Goal: Information Seeking & Learning: Learn about a topic

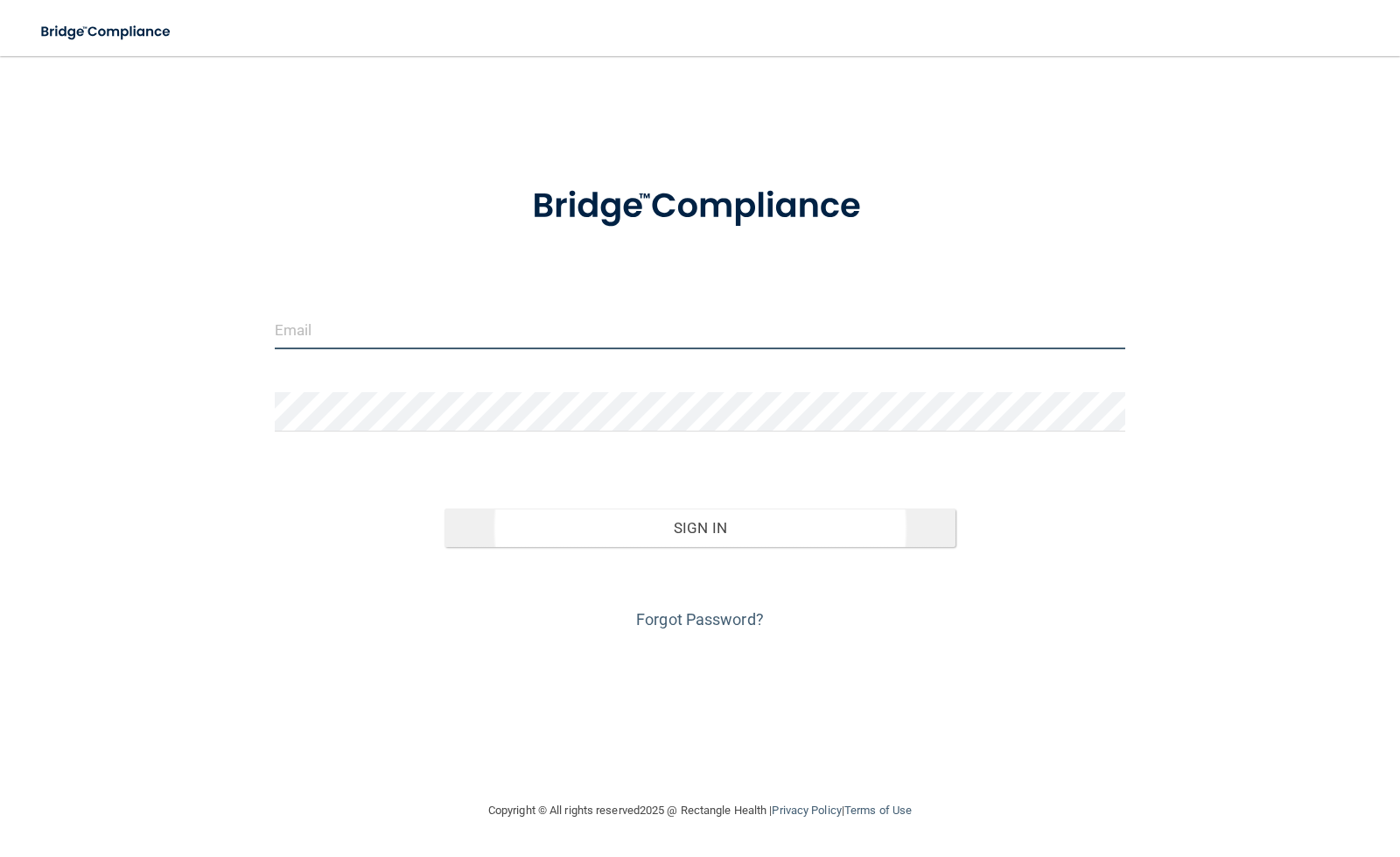
type input "[EMAIL_ADDRESS][DOMAIN_NAME]"
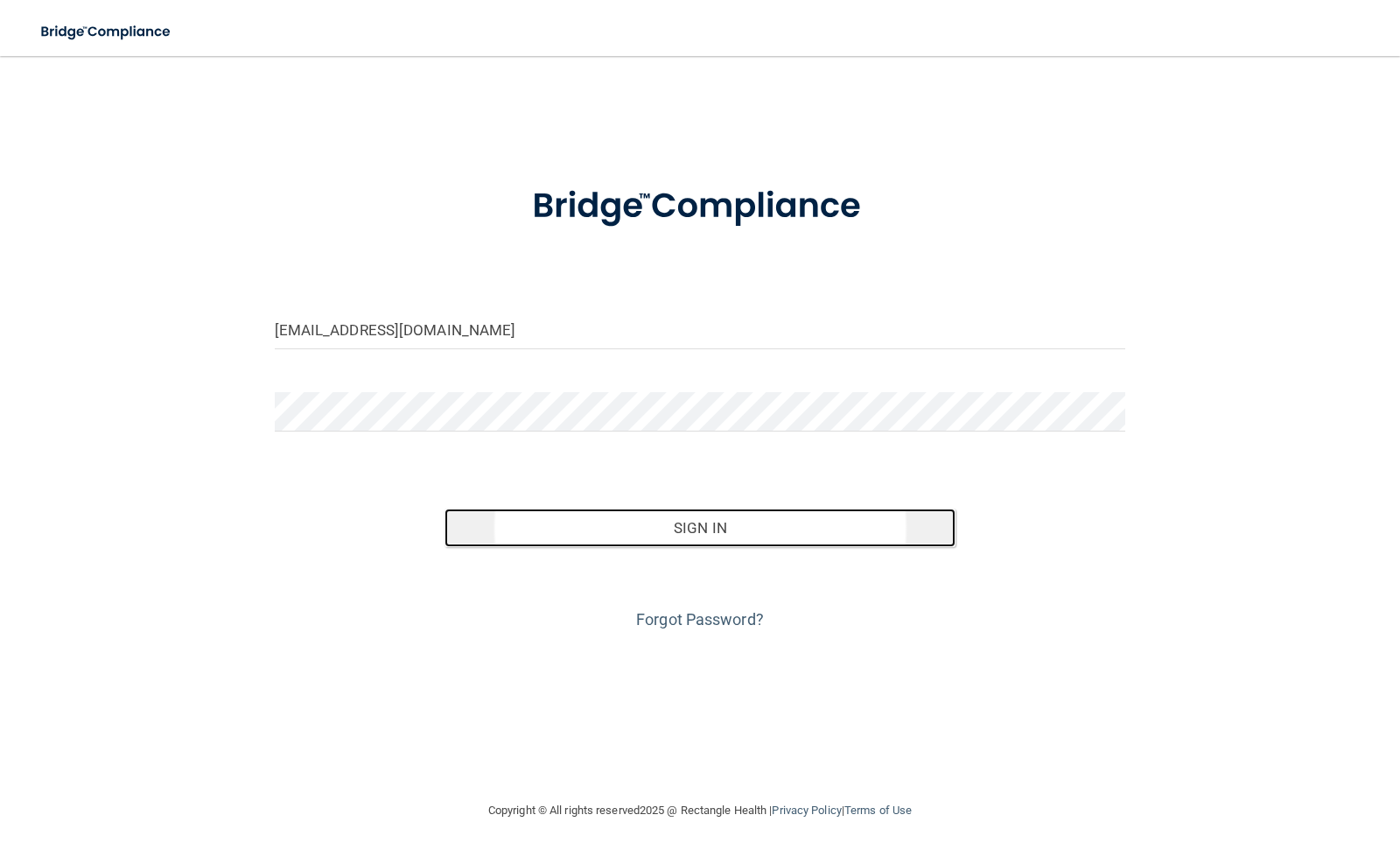
click at [686, 534] on button "Sign In" at bounding box center [700, 527] width 510 height 38
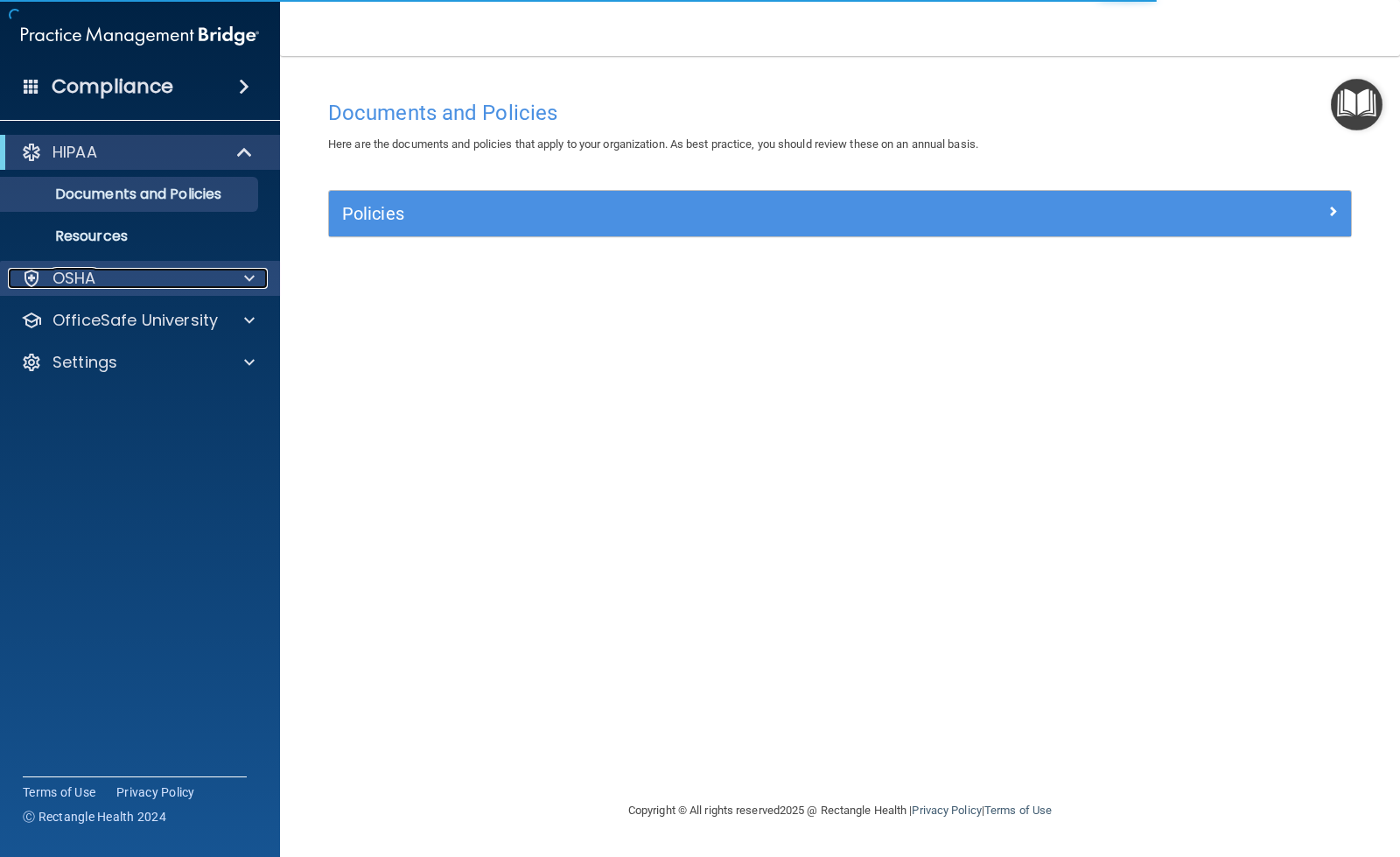
click at [245, 276] on span at bounding box center [249, 279] width 11 height 21
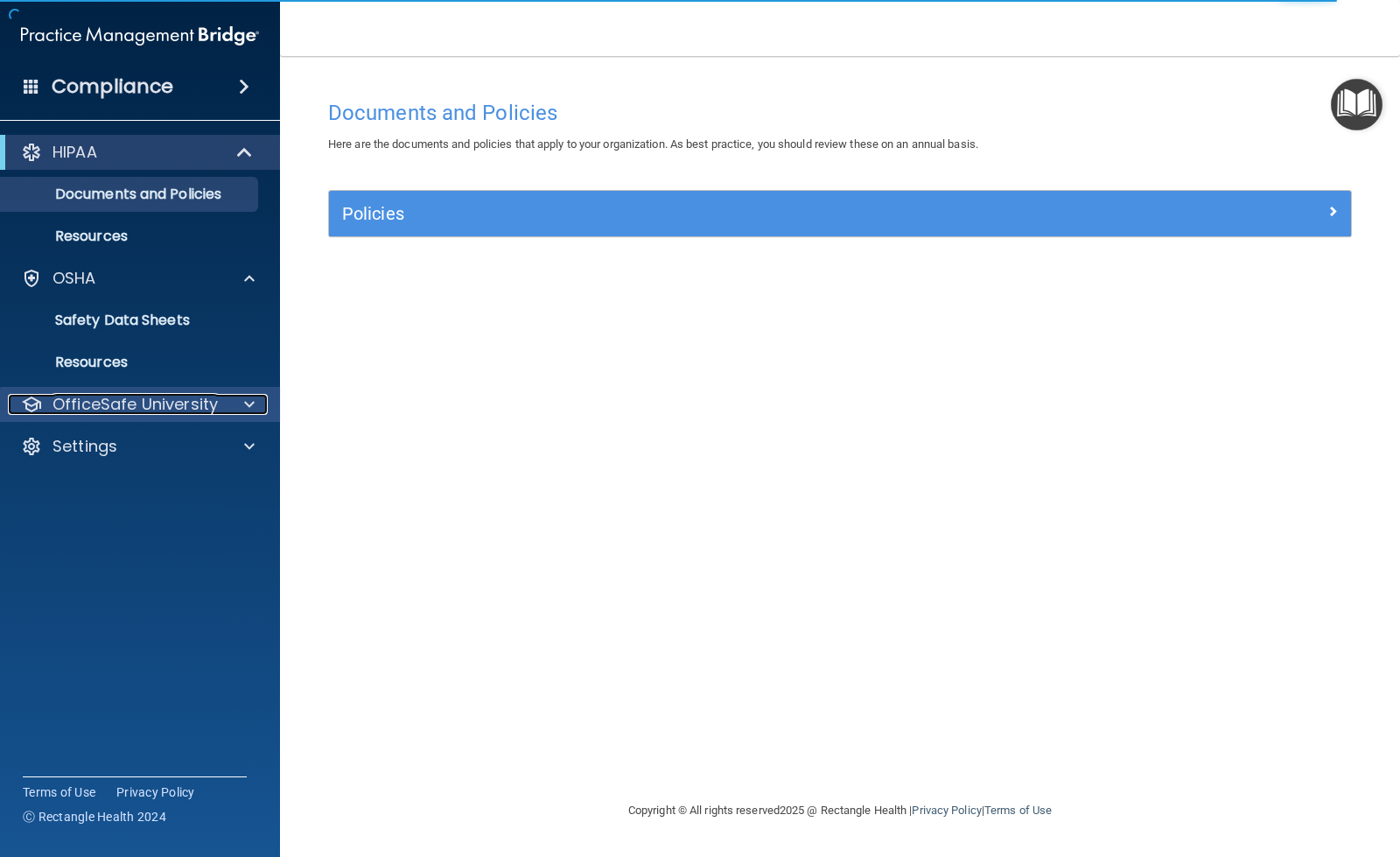
click at [254, 403] on span at bounding box center [249, 404] width 11 height 21
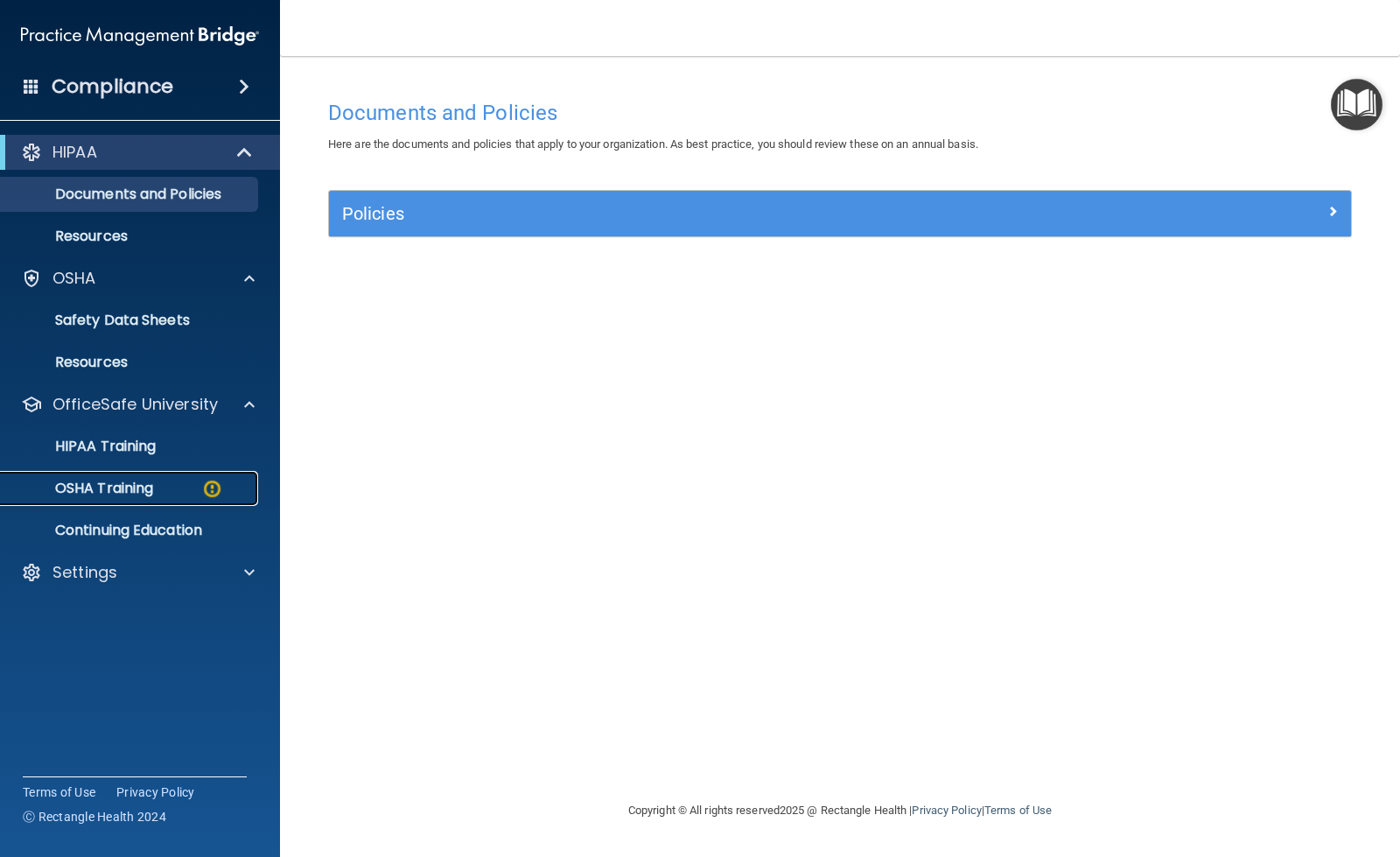
click at [130, 484] on p "OSHA Training" at bounding box center [83, 488] width 142 height 18
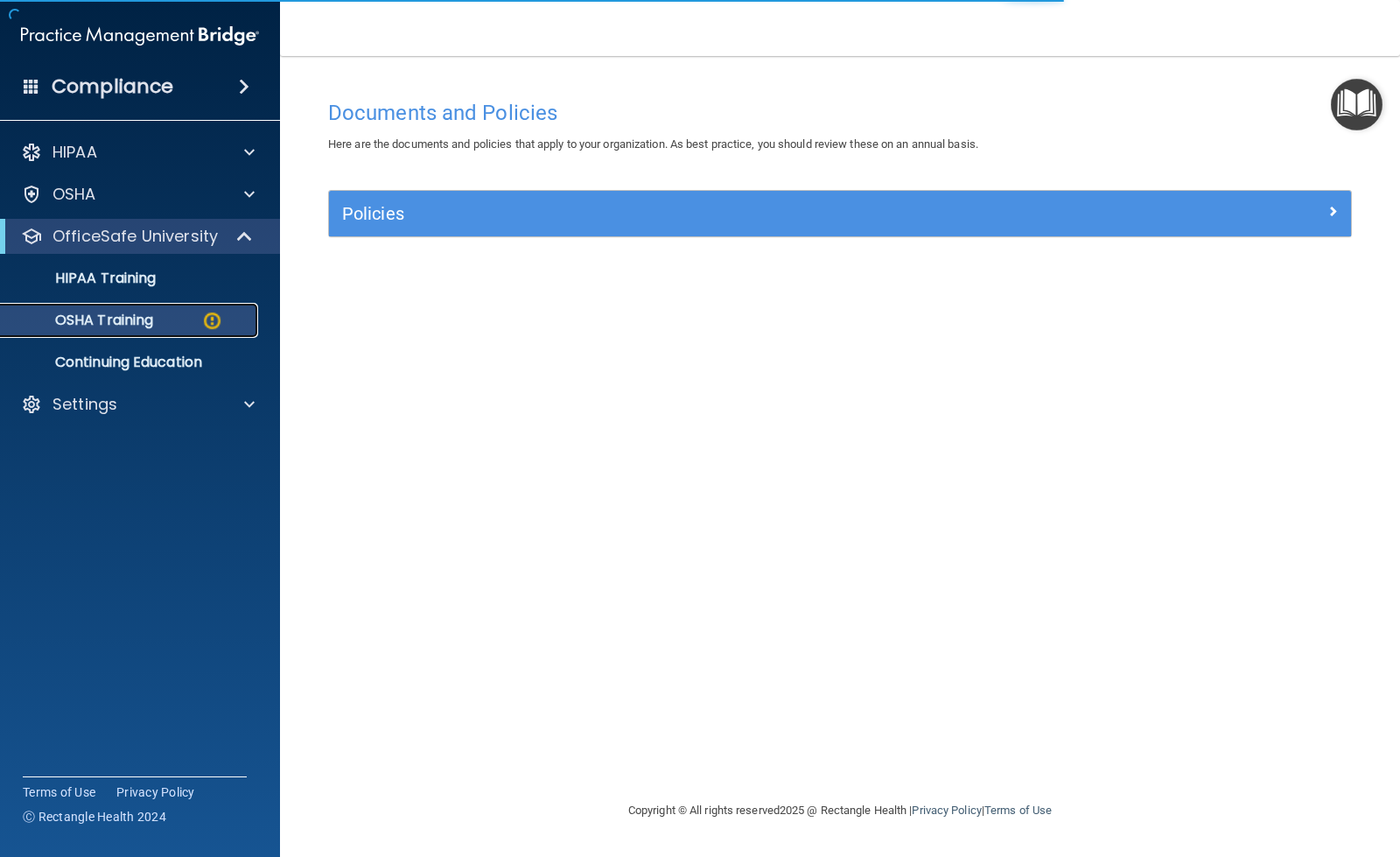
click at [135, 321] on p "OSHA Training" at bounding box center [83, 321] width 142 height 18
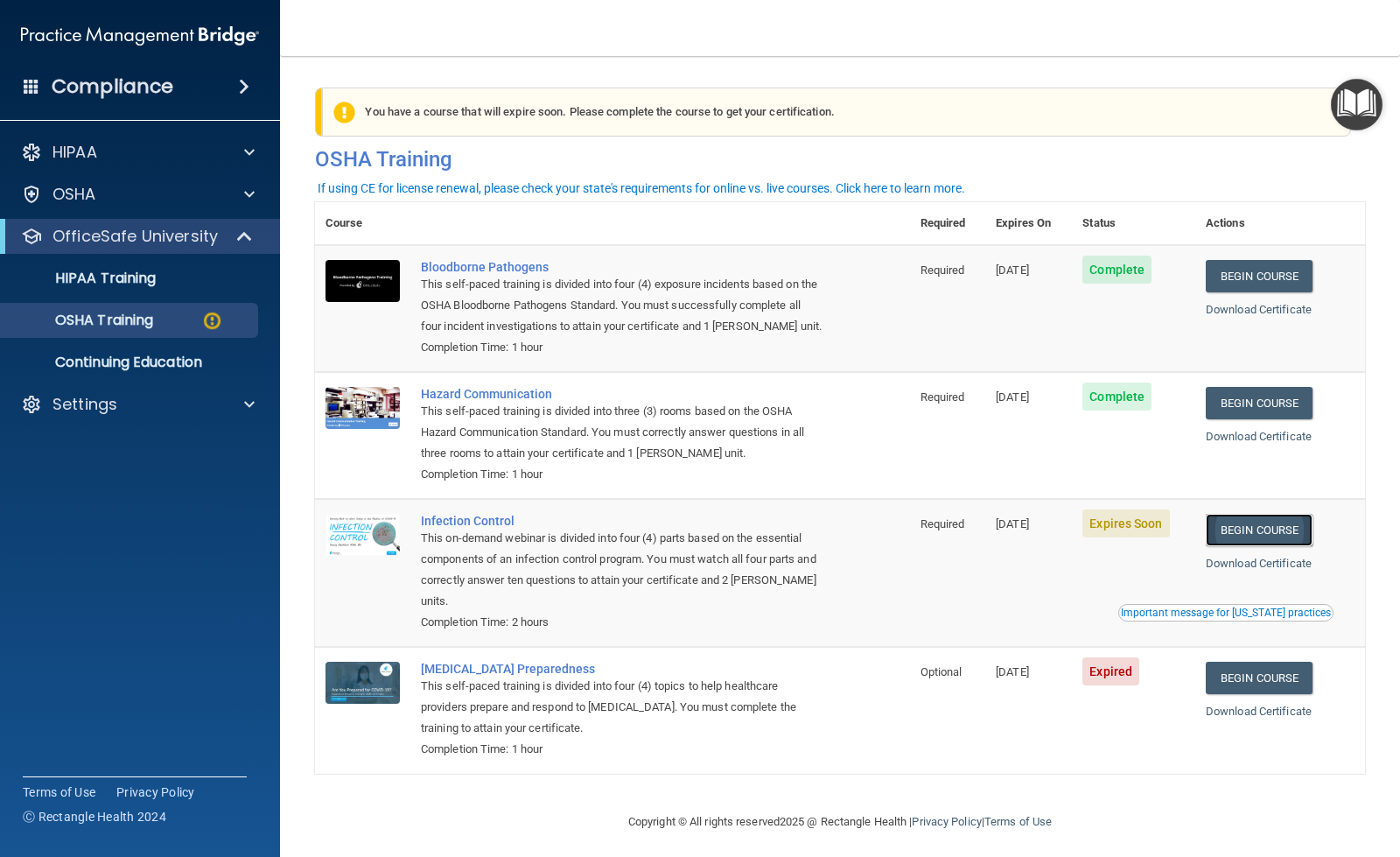
click at [1254, 528] on link "Begin Course" at bounding box center [1259, 529] width 107 height 32
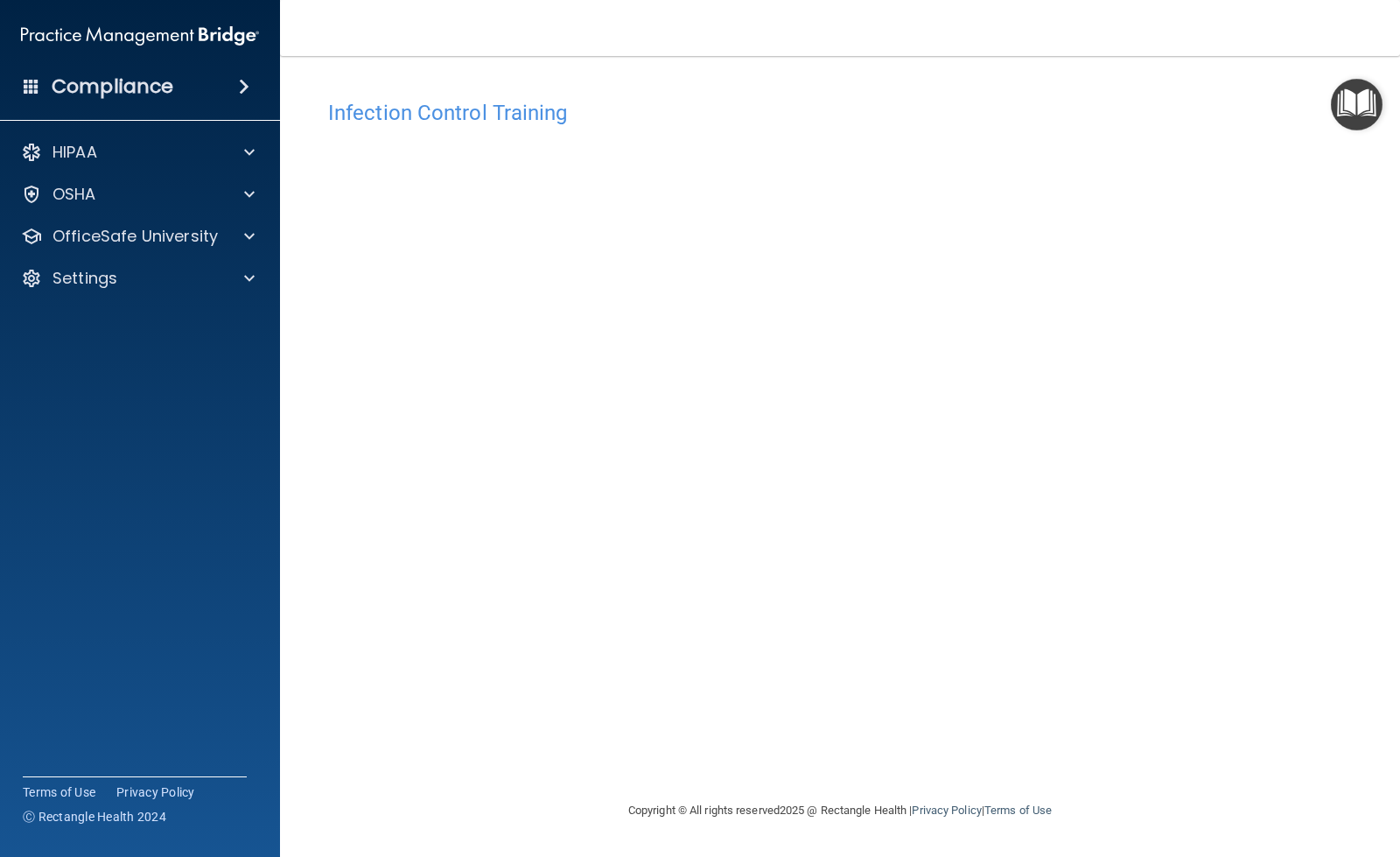
click at [1295, 409] on div "Infection Control Training This course doesn’t expire until 10/29/2025. Are you…" at bounding box center [840, 445] width 1049 height 709
click at [1290, 479] on div "Infection Control Training This course doesn’t expire until 10/29/2025. Are you…" at bounding box center [840, 445] width 1049 height 709
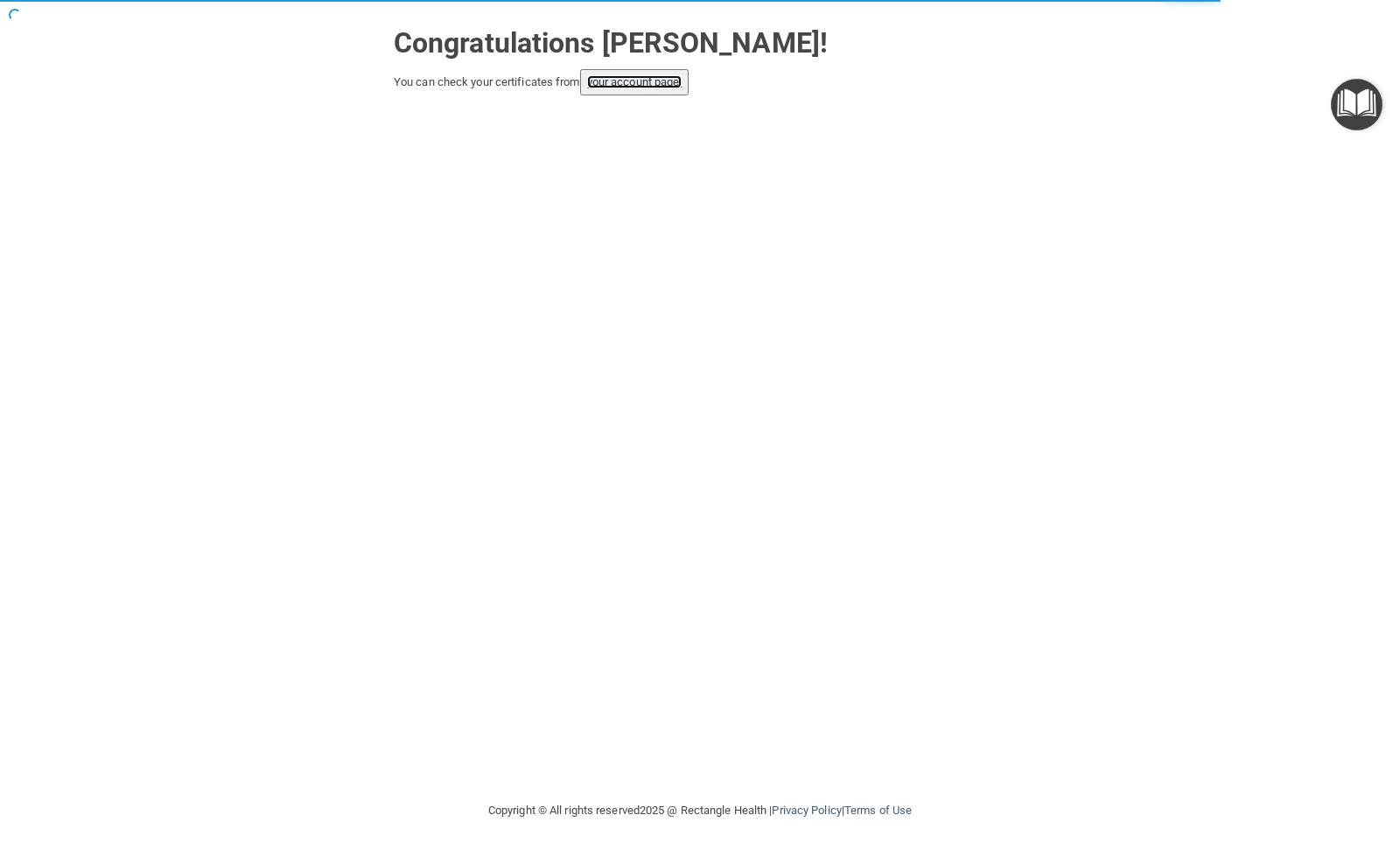
click at [649, 75] on link "your account page!" at bounding box center [634, 82] width 95 height 13
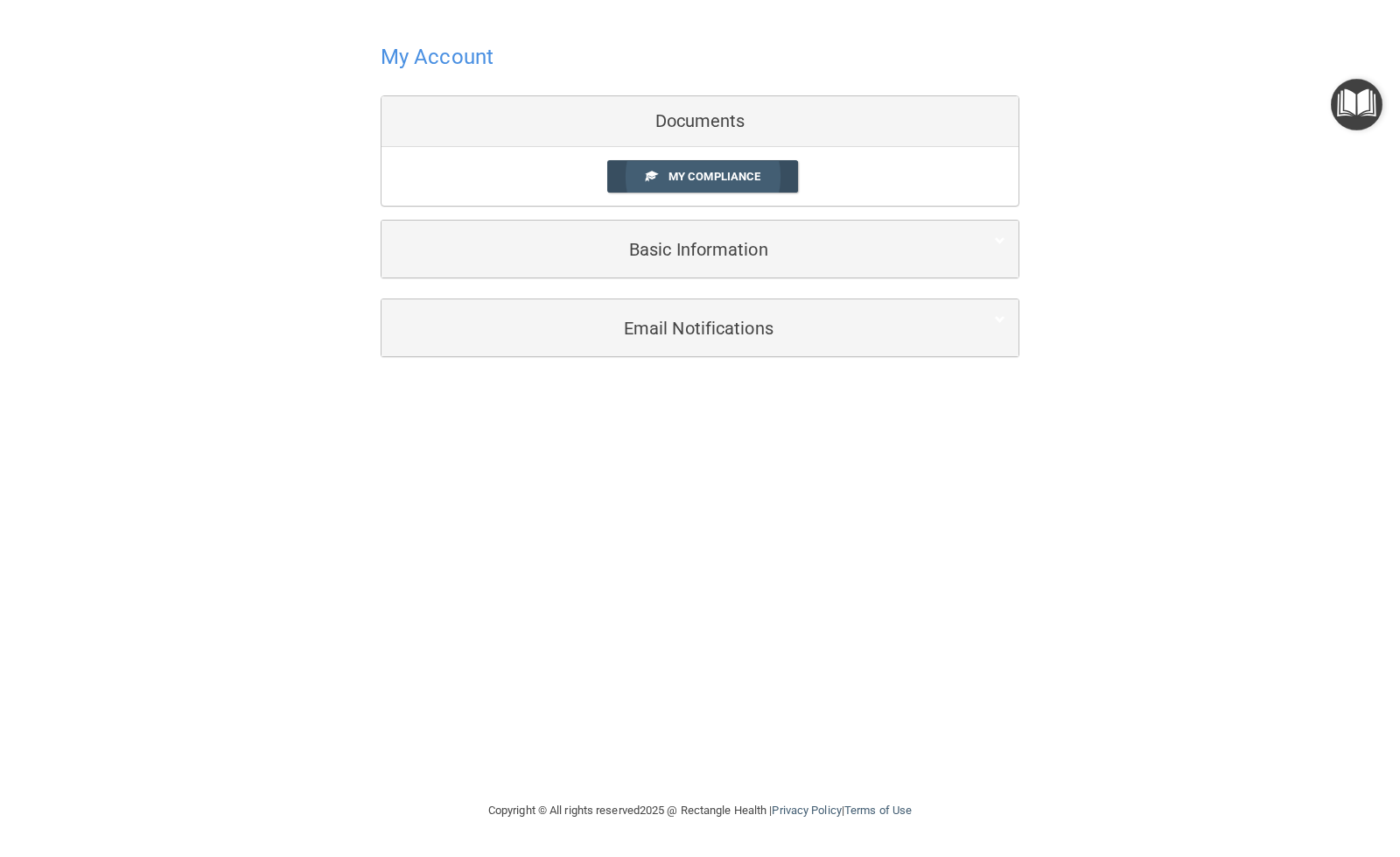
click at [692, 173] on span "My Compliance" at bounding box center [714, 176] width 91 height 13
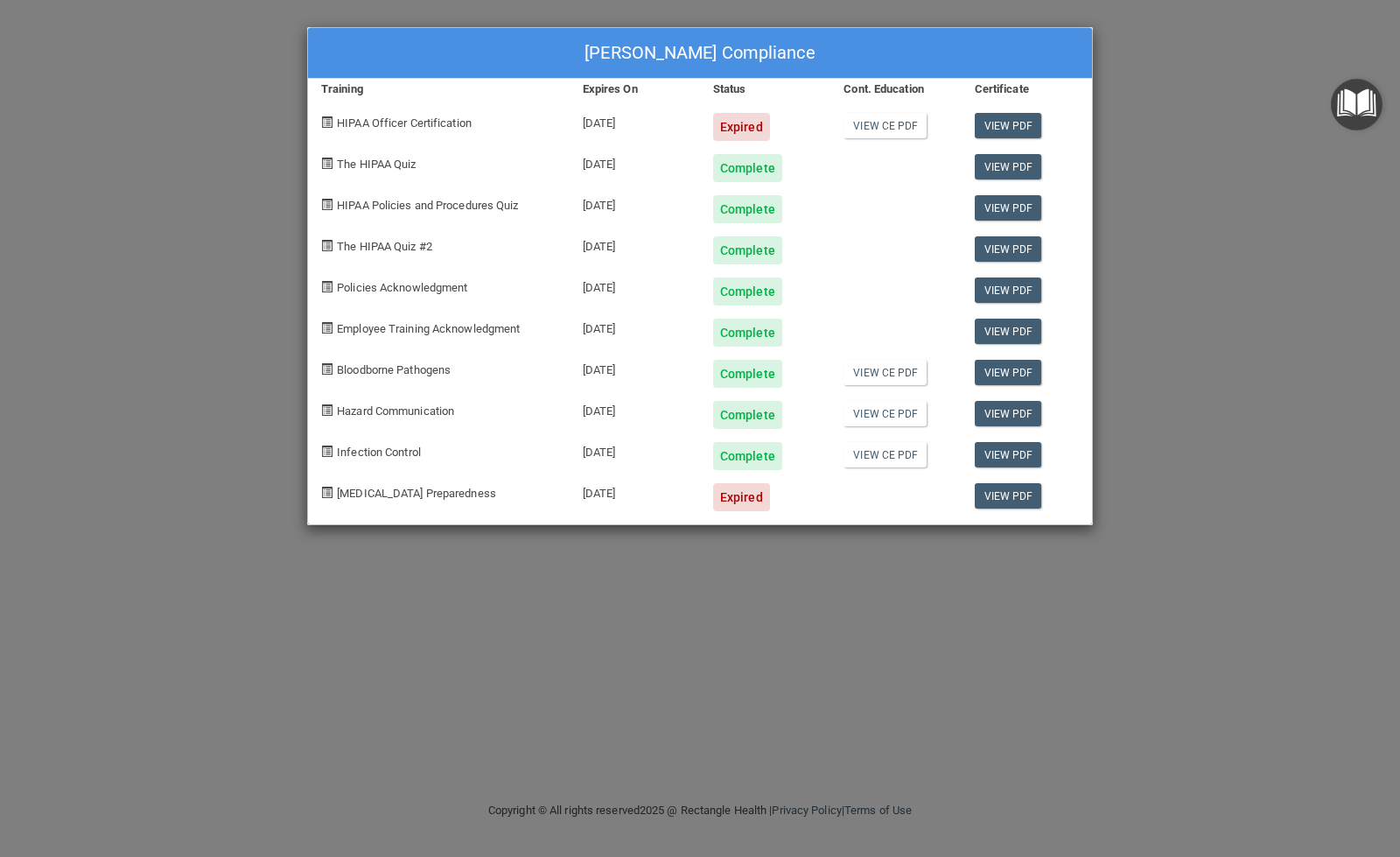
click at [740, 460] on div "Complete" at bounding box center [747, 456] width 69 height 28
click at [989, 449] on link "View PDF" at bounding box center [1008, 455] width 67 height 26
